Goal: Transaction & Acquisition: Subscribe to service/newsletter

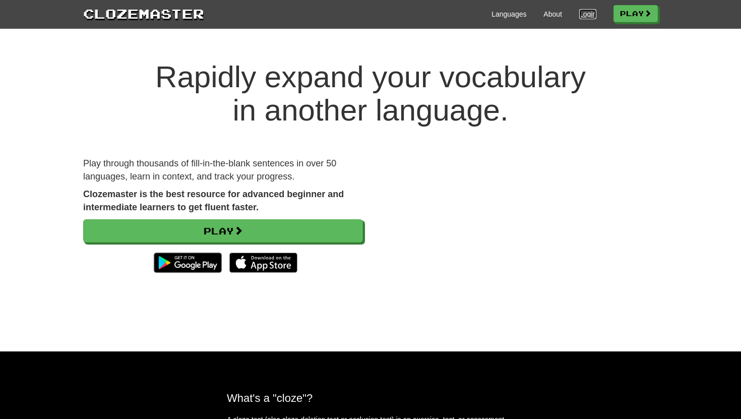
click at [586, 17] on link "Login" at bounding box center [587, 14] width 17 height 10
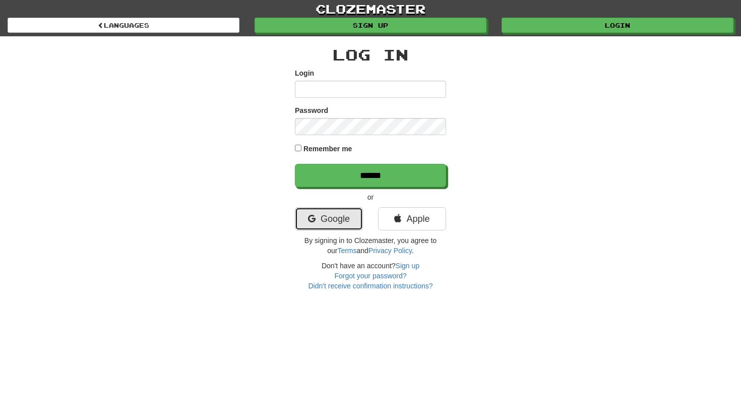
click at [344, 224] on link "Google" at bounding box center [329, 218] width 68 height 23
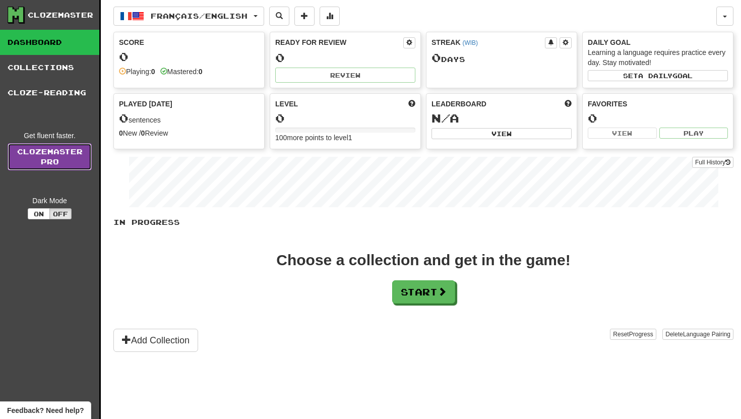
click at [43, 147] on link "Clozemaster Pro" at bounding box center [50, 156] width 84 height 27
